Goal: Navigation & Orientation: Find specific page/section

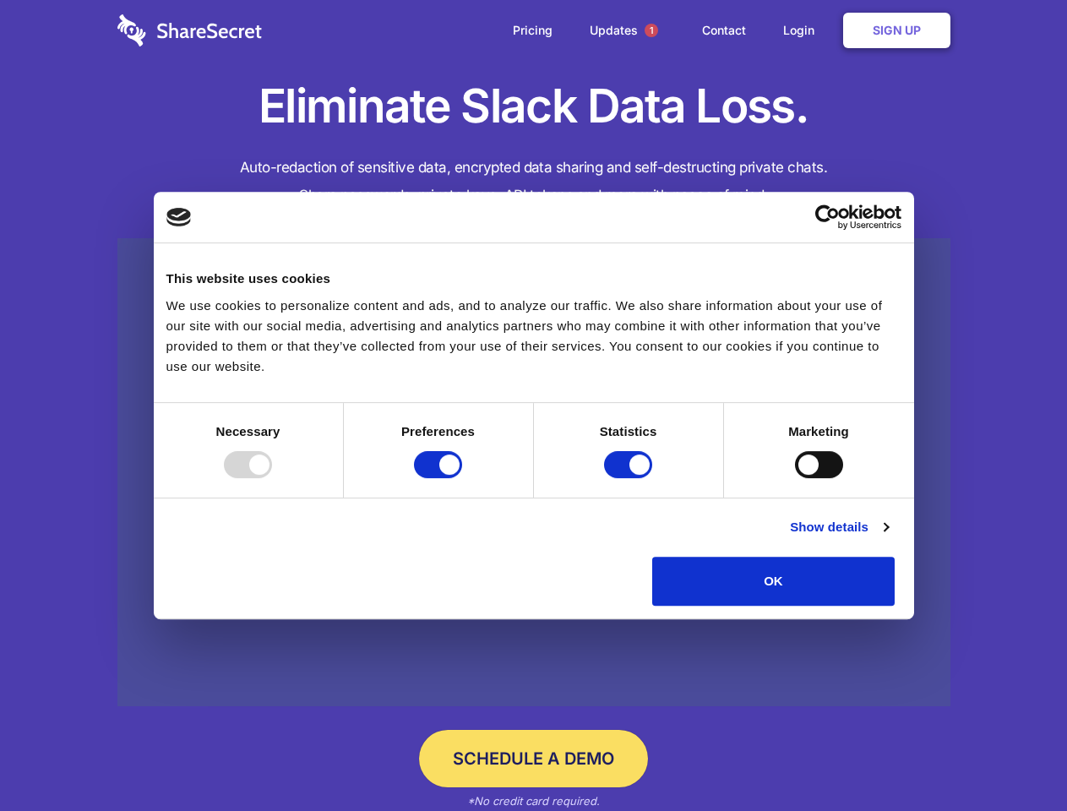
click at [272, 478] on div at bounding box center [248, 464] width 48 height 27
click at [462, 478] on input "Preferences" at bounding box center [438, 464] width 48 height 27
checkbox input "false"
click at [630, 478] on input "Statistics" at bounding box center [628, 464] width 48 height 27
checkbox input "false"
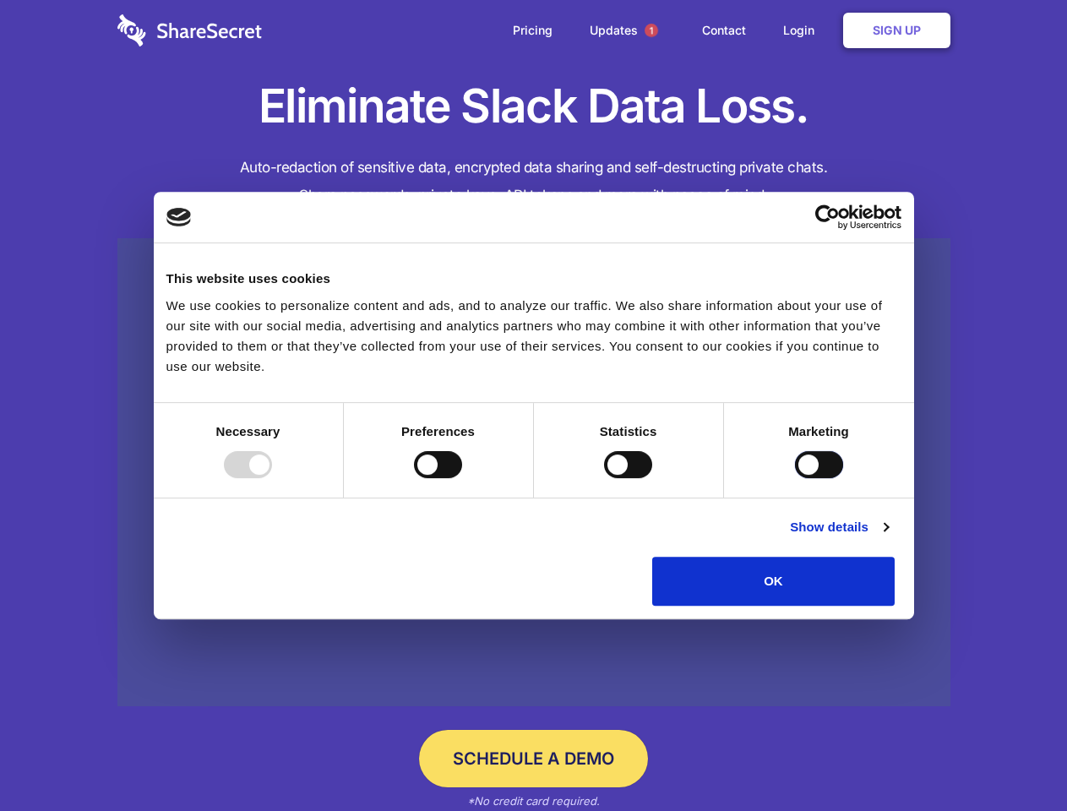
click at [795, 478] on input "Marketing" at bounding box center [819, 464] width 48 height 27
checkbox input "true"
click at [888, 537] on link "Show details" at bounding box center [839, 527] width 98 height 20
click at [0, 0] on li "Necessary 7 Necessary cookies help make a website usable by enabling basic func…" at bounding box center [0, 0] width 0 height 0
click at [650, 30] on span "1" at bounding box center [652, 31] width 14 height 14
